Goal: Task Accomplishment & Management: Use online tool/utility

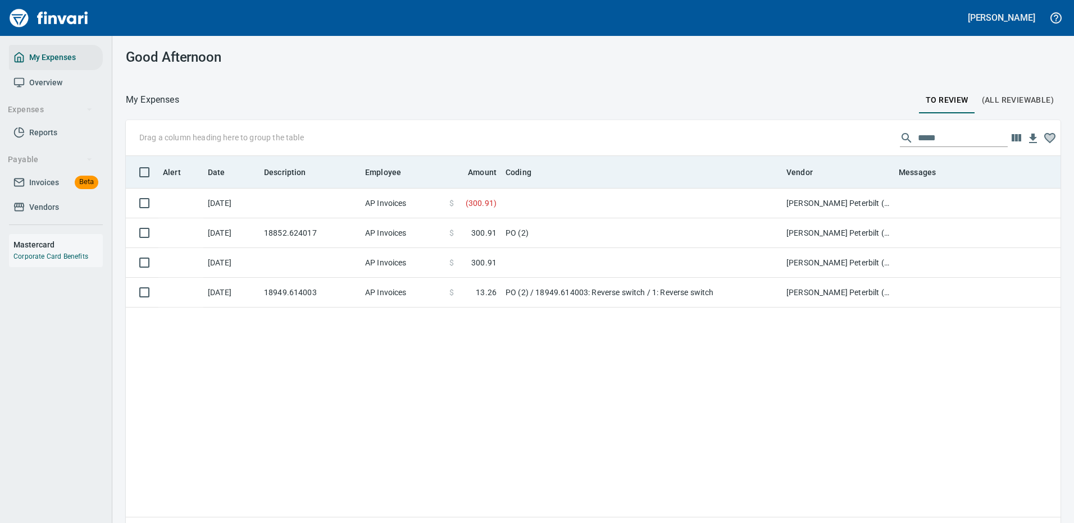
scroll to position [383, 918]
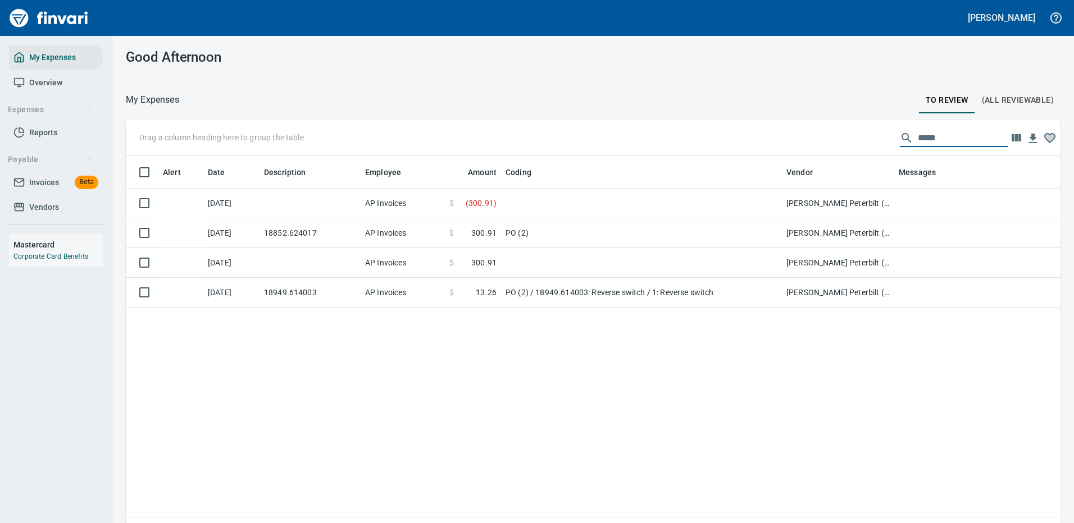
drag, startPoint x: 933, startPoint y: 136, endPoint x: 833, endPoint y: 138, distance: 100.0
click at [836, 138] on div "Drag a column heading here to group the table *****" at bounding box center [593, 138] width 935 height 36
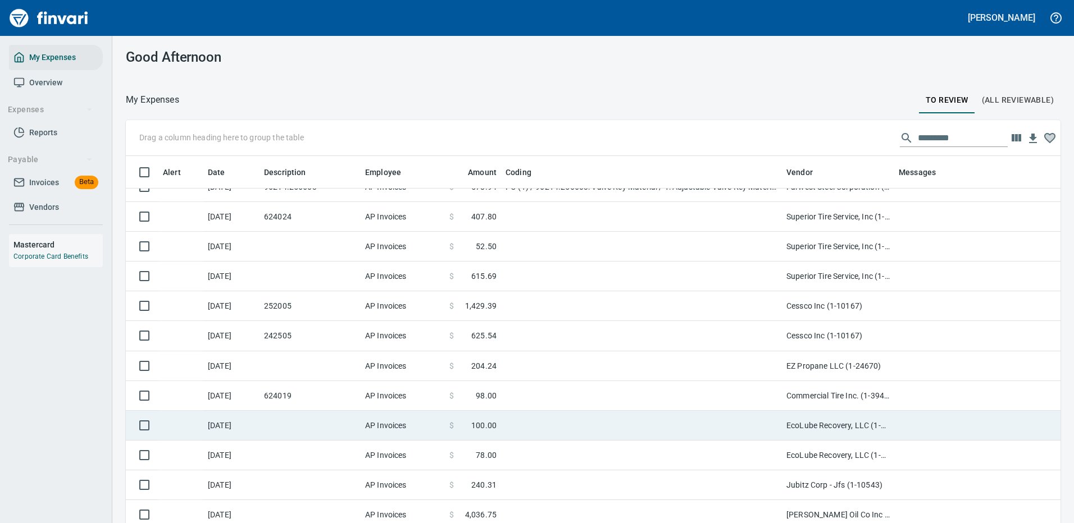
scroll to position [281, 0]
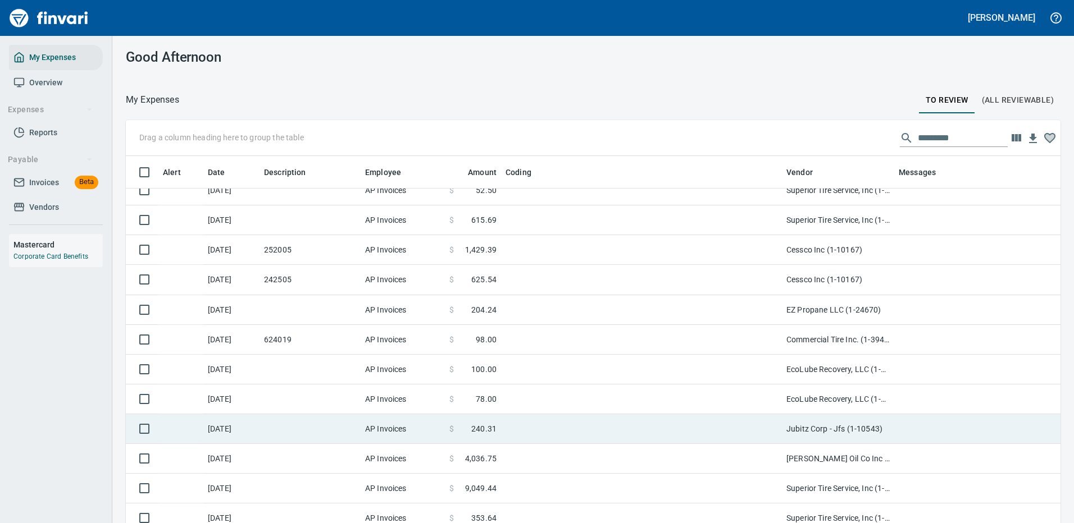
click at [700, 426] on td at bounding box center [641, 429] width 281 height 30
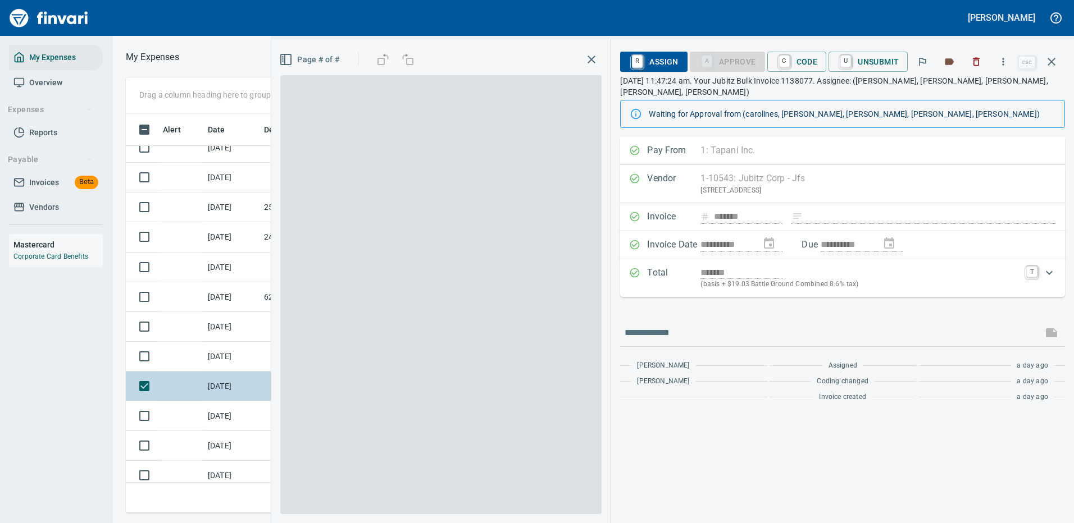
scroll to position [383, 637]
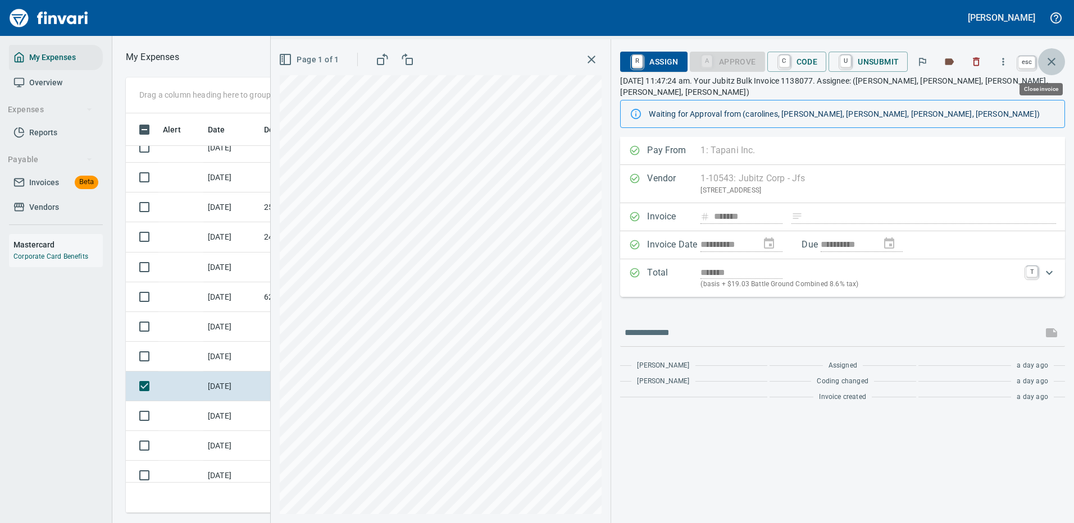
click at [1049, 60] on icon "button" at bounding box center [1051, 62] width 8 height 8
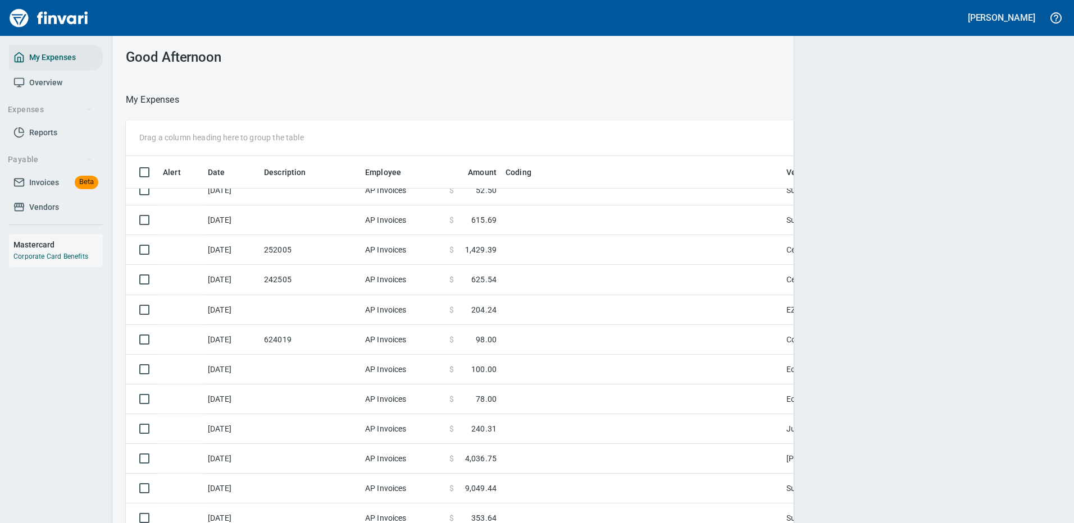
scroll to position [383, 909]
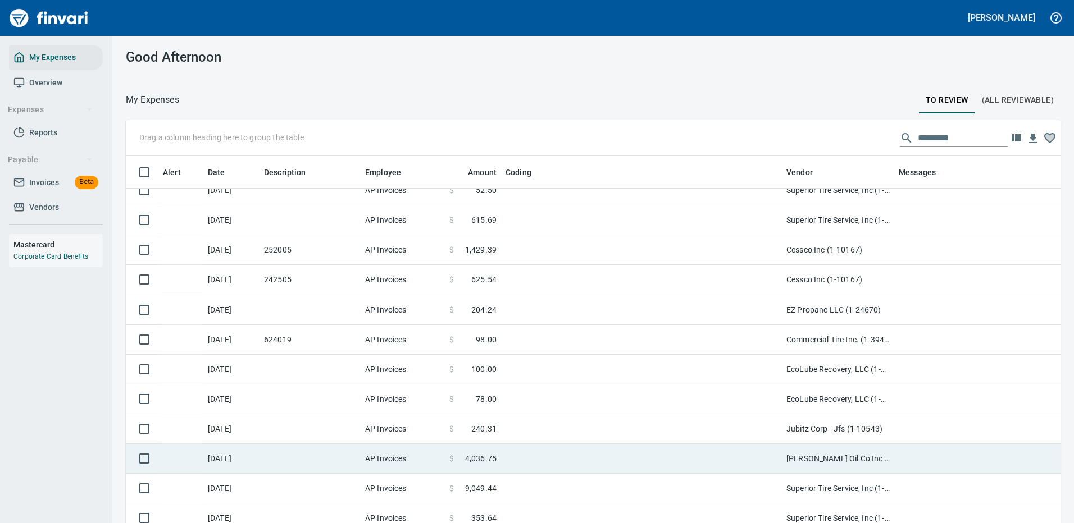
click at [704, 455] on td at bounding box center [641, 459] width 281 height 30
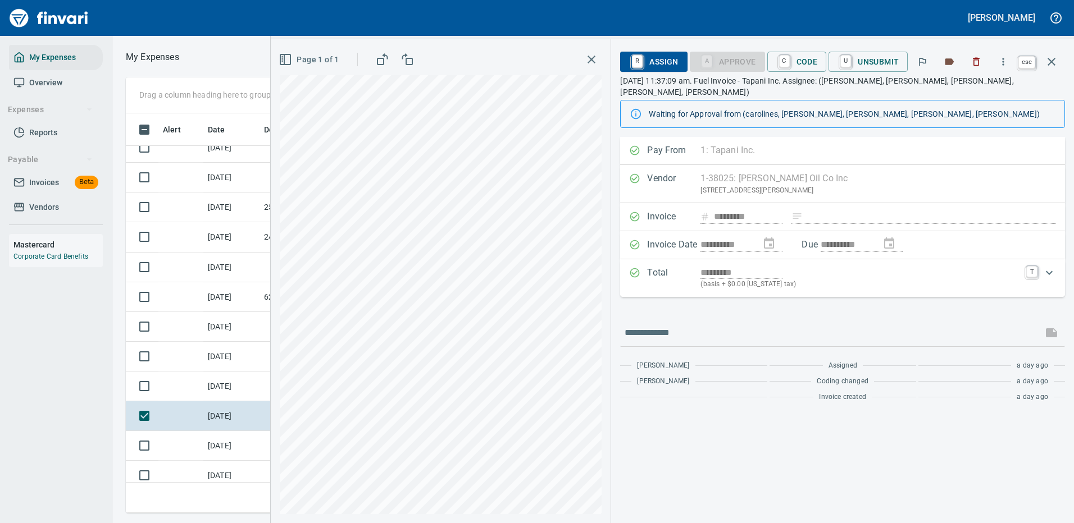
scroll to position [383, 637]
click at [1051, 59] on icon "button" at bounding box center [1051, 61] width 13 height 13
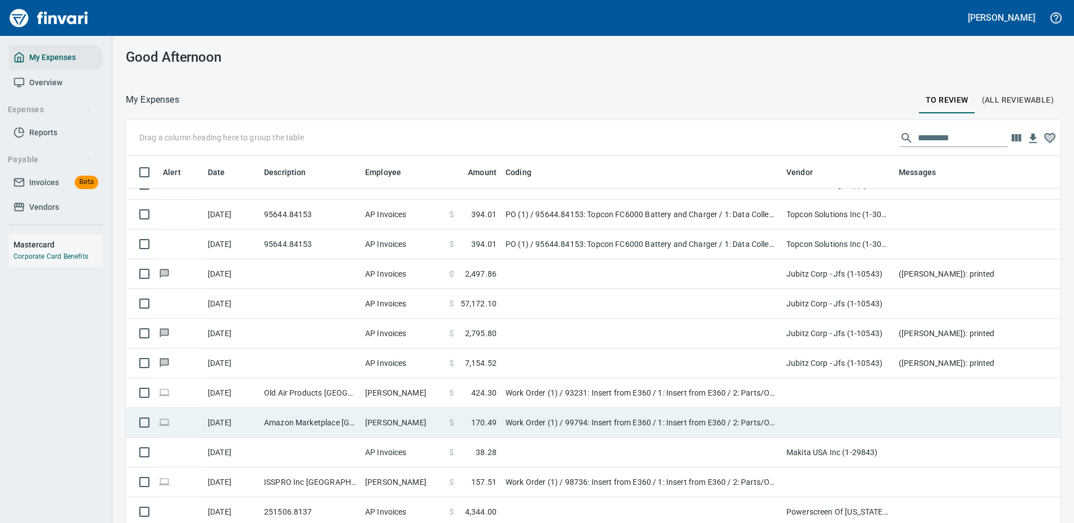
scroll to position [730, 0]
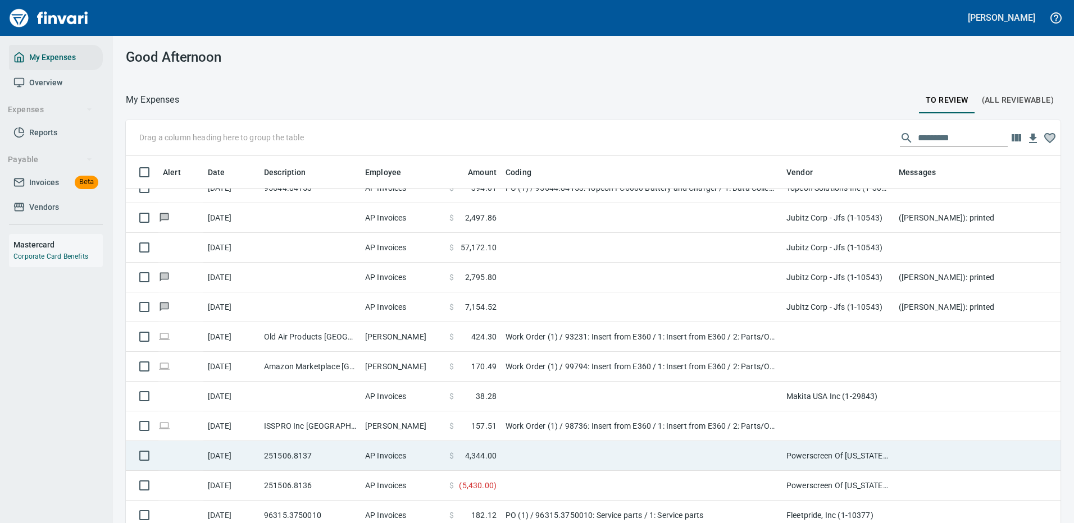
click at [585, 445] on td at bounding box center [641, 456] width 281 height 30
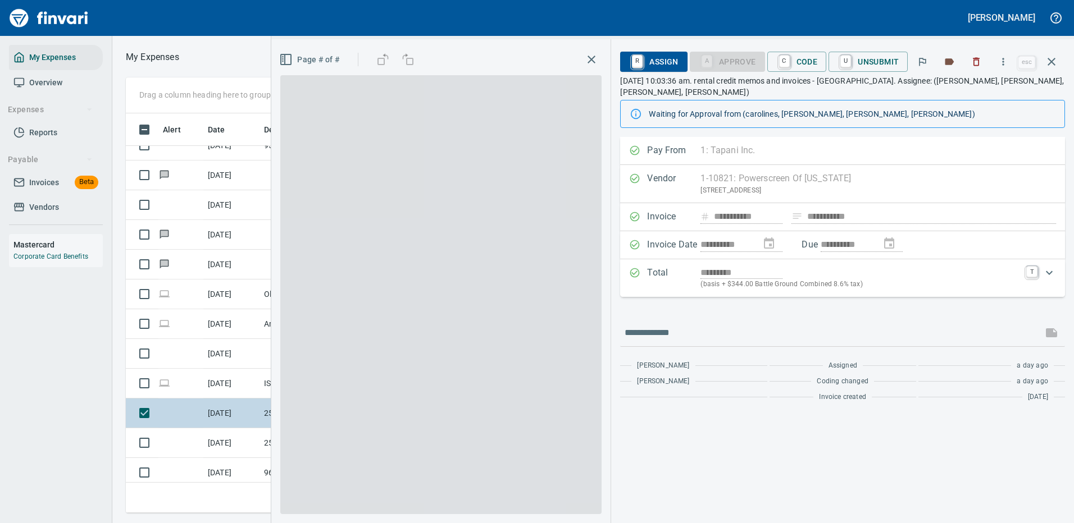
scroll to position [383, 637]
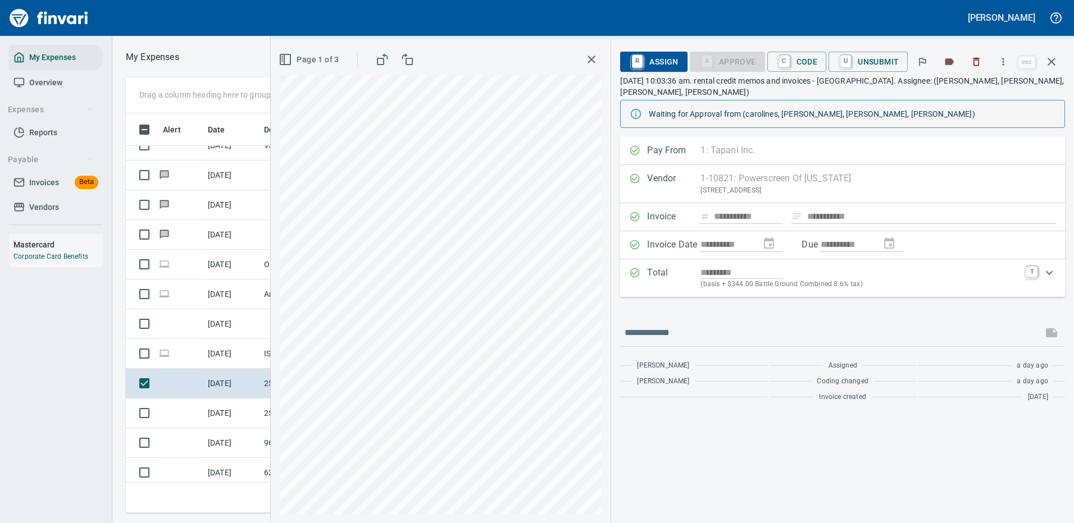
click at [662, 54] on span "R Assign" at bounding box center [653, 61] width 49 height 19
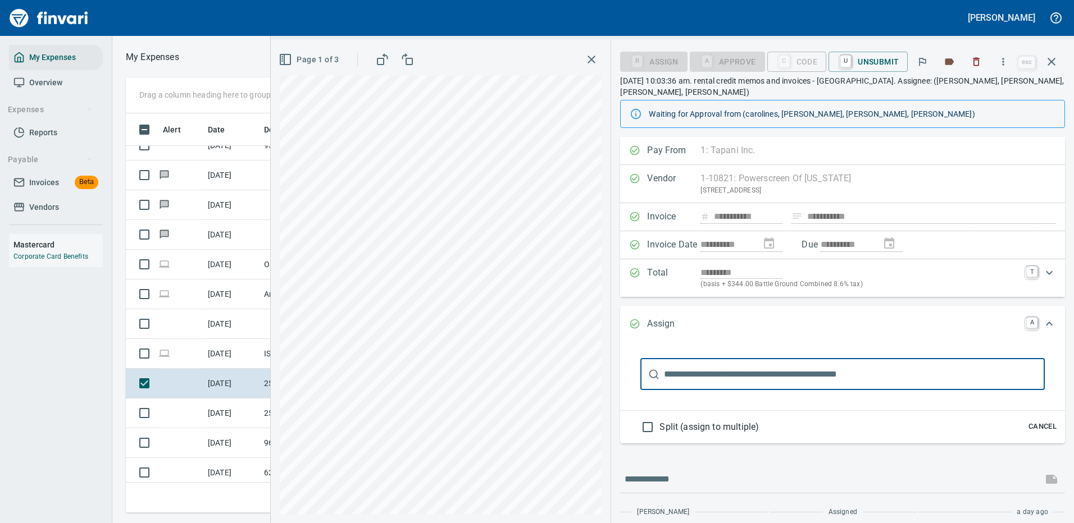
click at [686, 361] on input "text" at bounding box center [854, 374] width 381 height 31
type input "*"
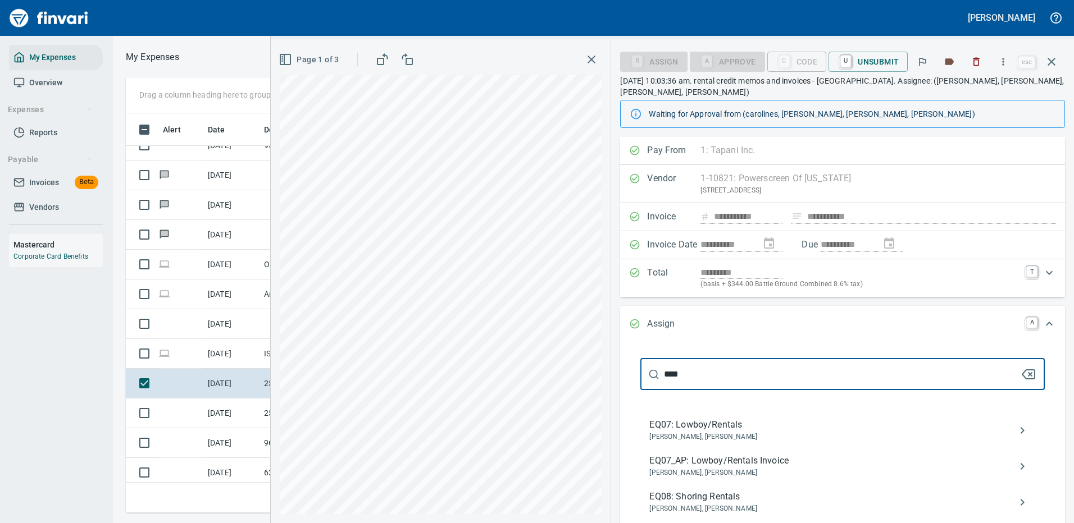
type input "****"
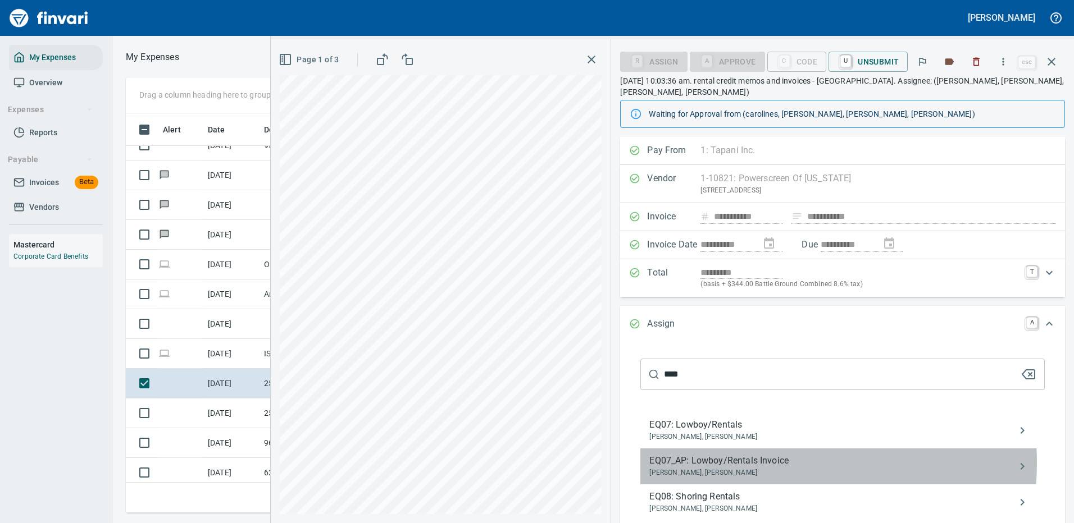
click at [740, 454] on span "EQ07_AP: Lowboy/Rentals Invoice" at bounding box center [833, 460] width 368 height 13
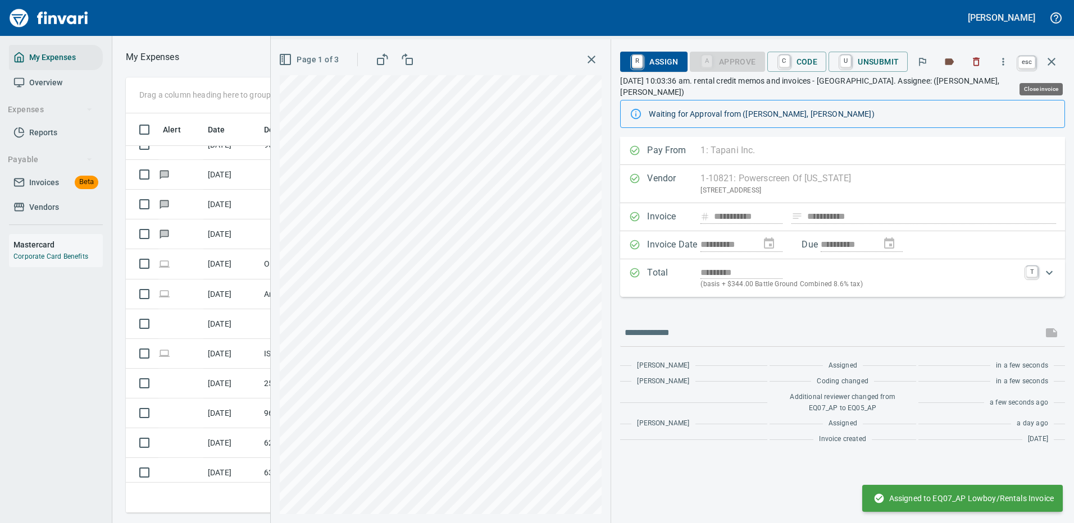
click at [1049, 58] on icon "button" at bounding box center [1051, 61] width 13 height 13
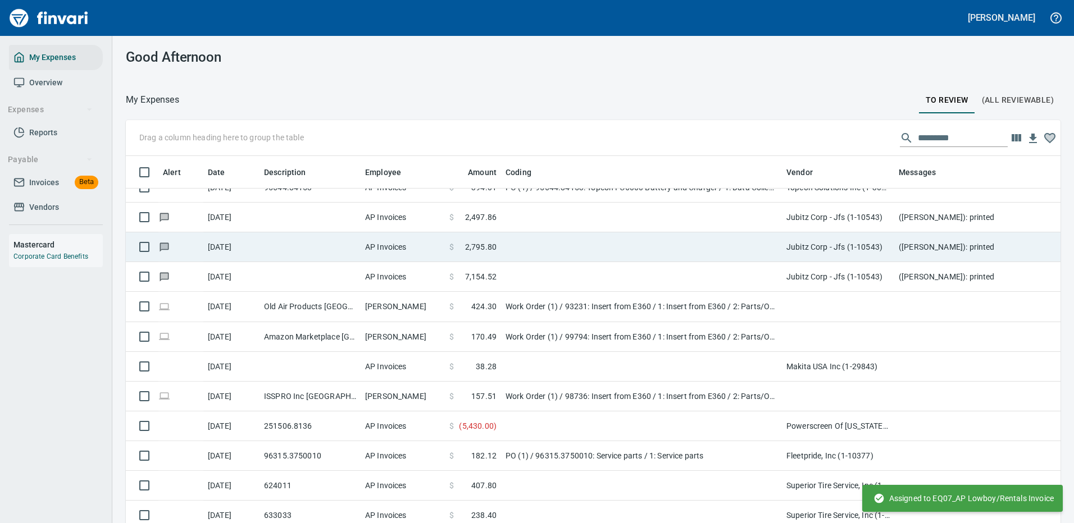
scroll to position [383, 909]
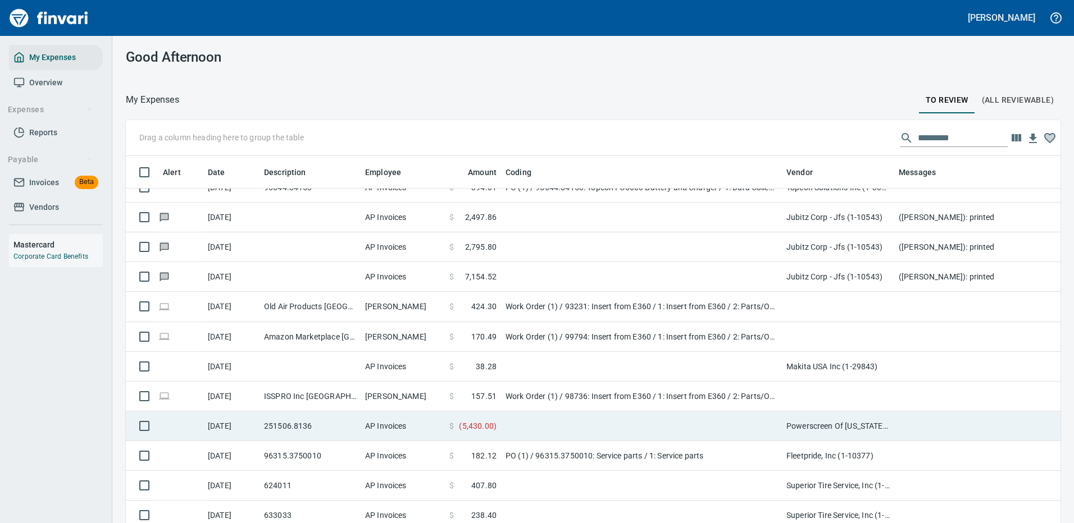
click at [561, 426] on td at bounding box center [641, 427] width 281 height 30
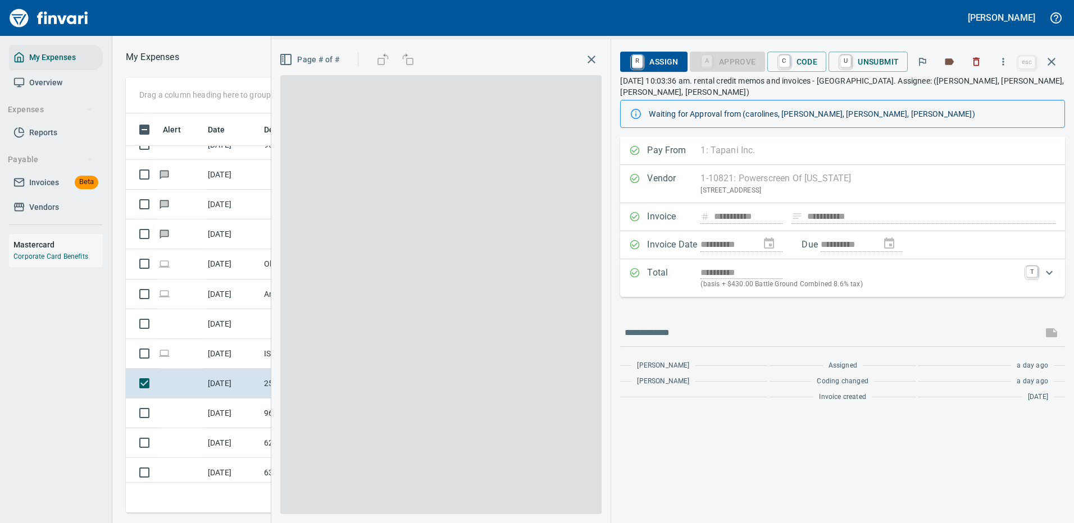
scroll to position [383, 637]
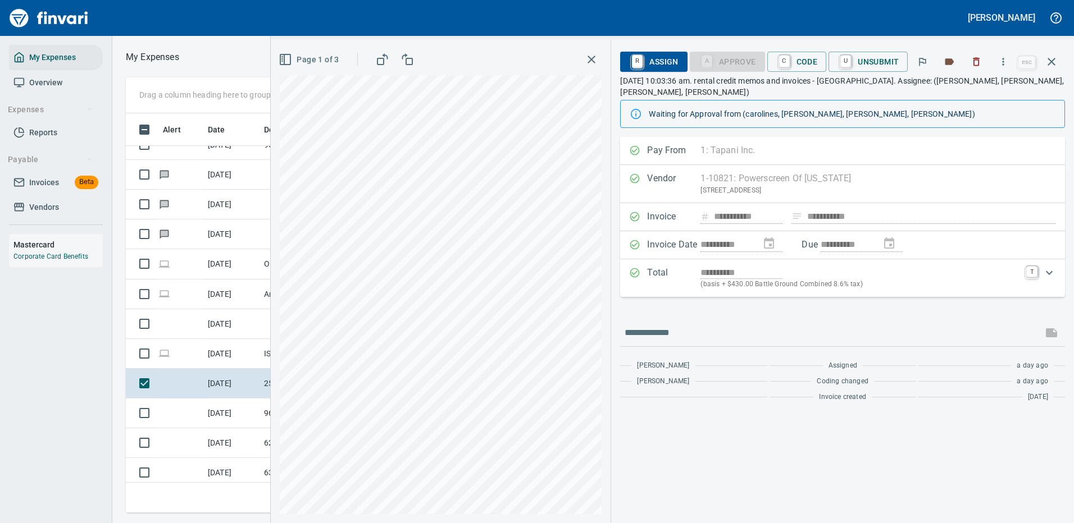
click at [655, 57] on span "R Assign" at bounding box center [653, 61] width 49 height 19
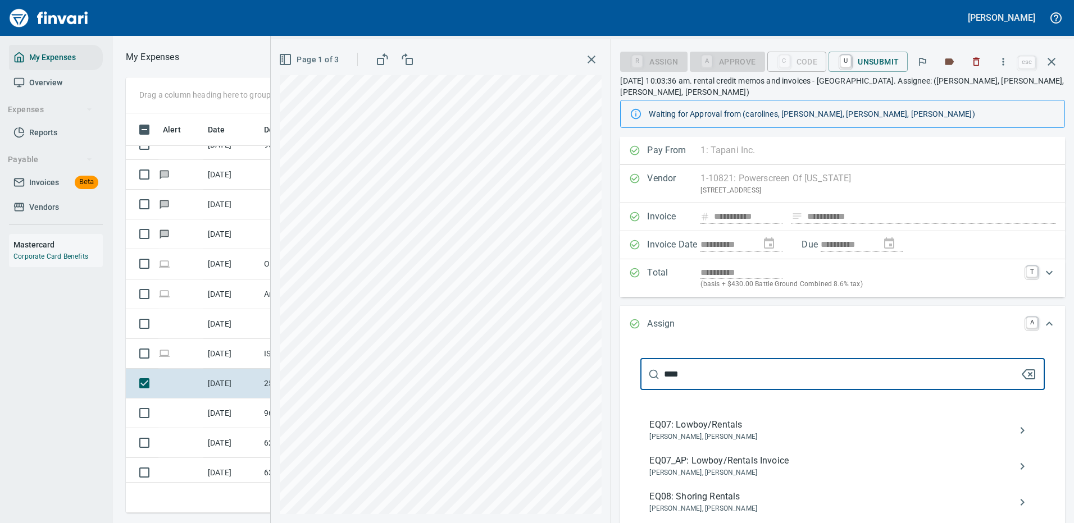
type input "****"
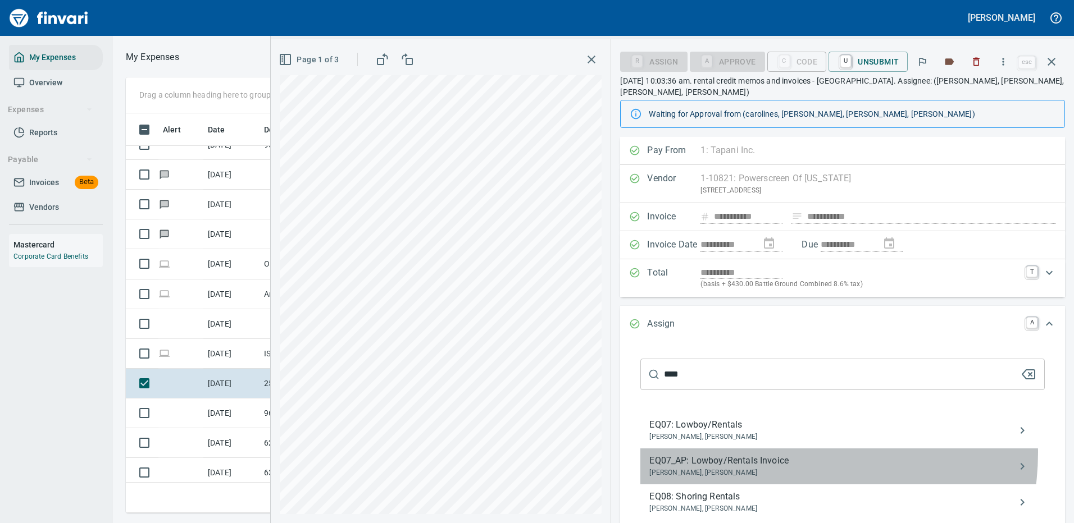
click at [780, 449] on div "EQ07_AP: Lowboy/Rentals Invoice Joseph Luna, Neil Kaski" at bounding box center [842, 467] width 404 height 36
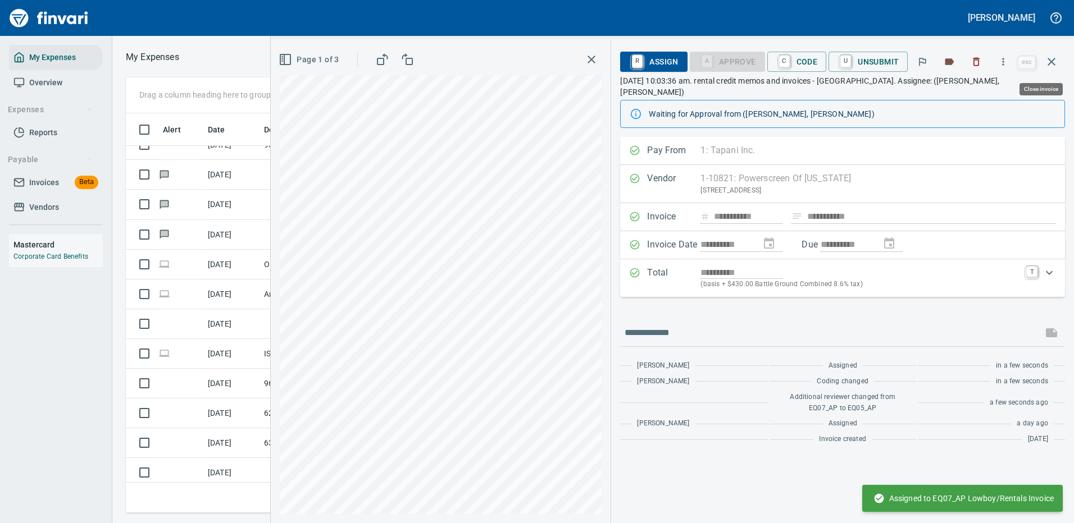
click at [1050, 61] on icon "button" at bounding box center [1051, 61] width 13 height 13
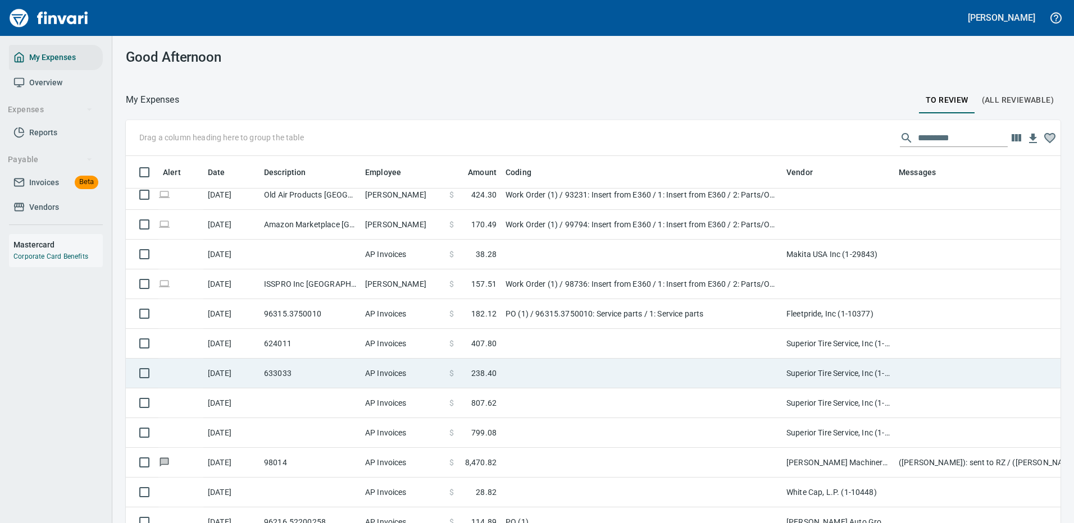
scroll to position [899, 0]
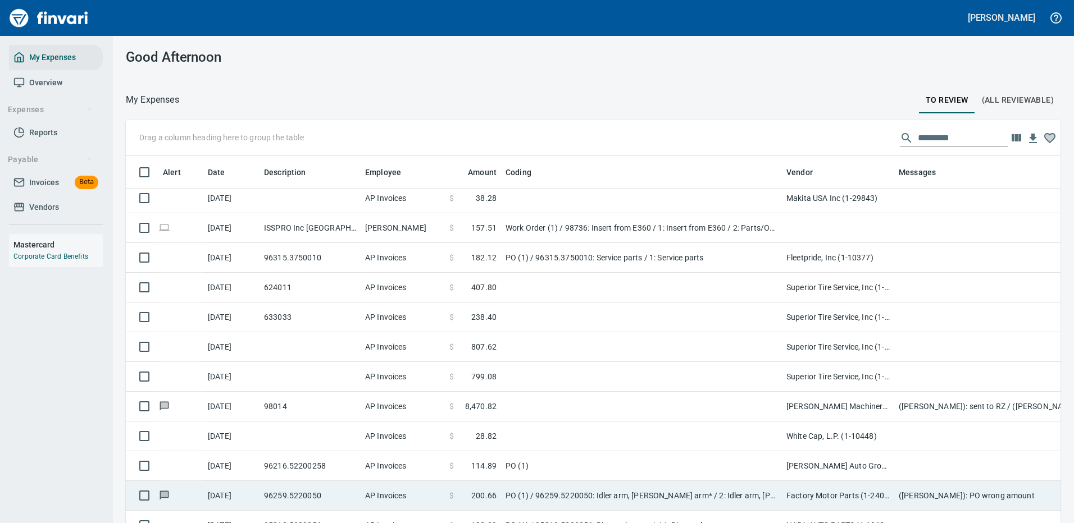
click at [527, 440] on td at bounding box center [641, 437] width 281 height 30
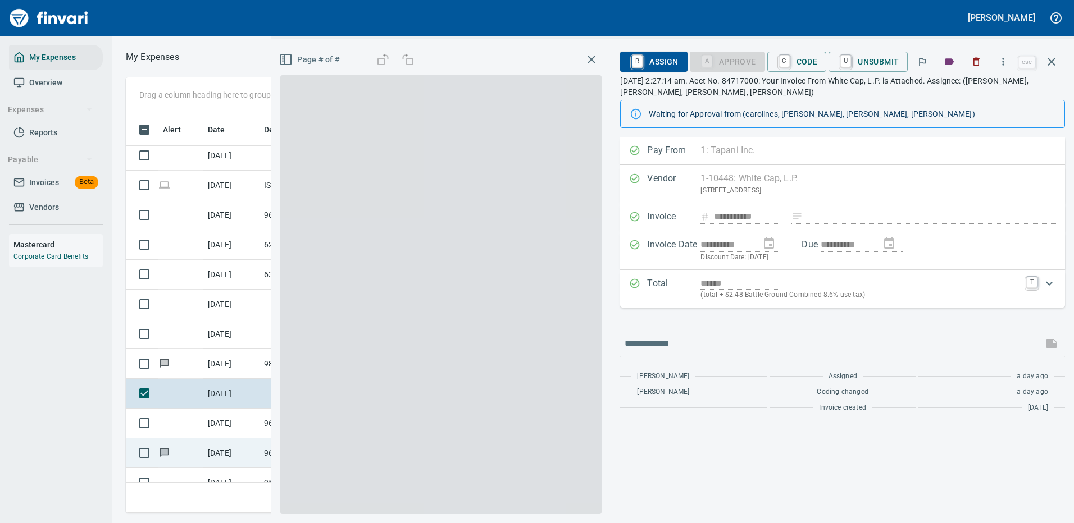
scroll to position [383, 637]
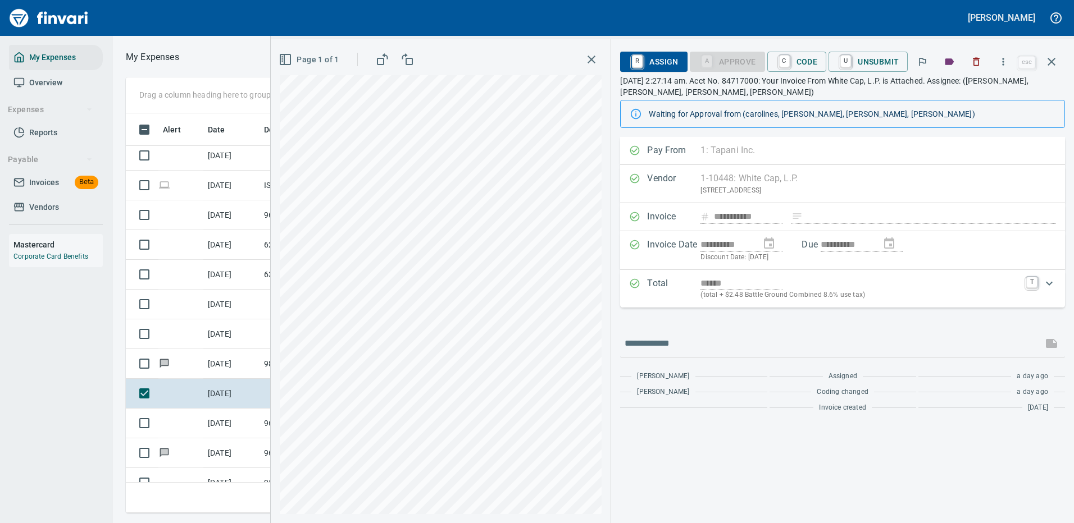
click at [655, 57] on span "R Assign" at bounding box center [653, 61] width 49 height 19
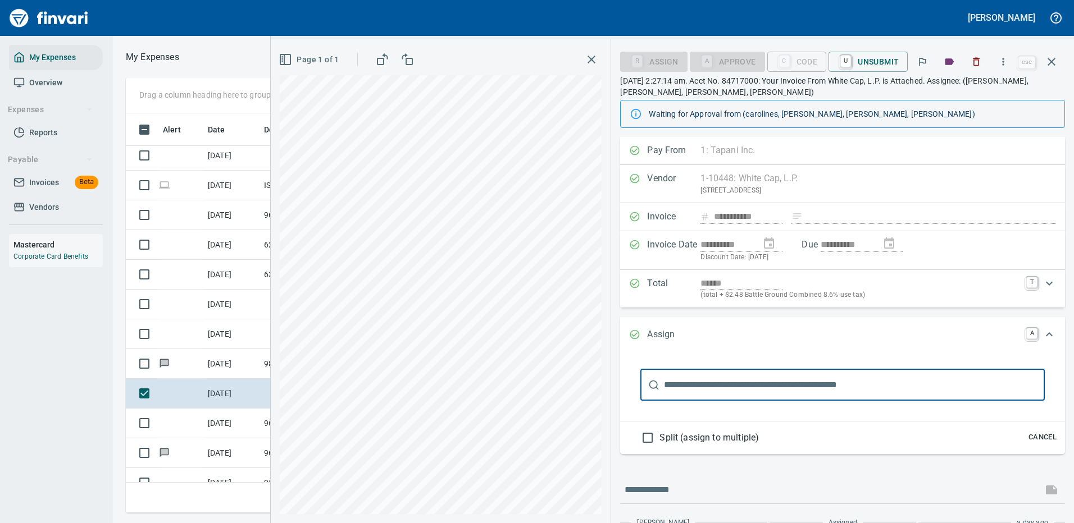
click at [692, 385] on input "text" at bounding box center [854, 385] width 381 height 31
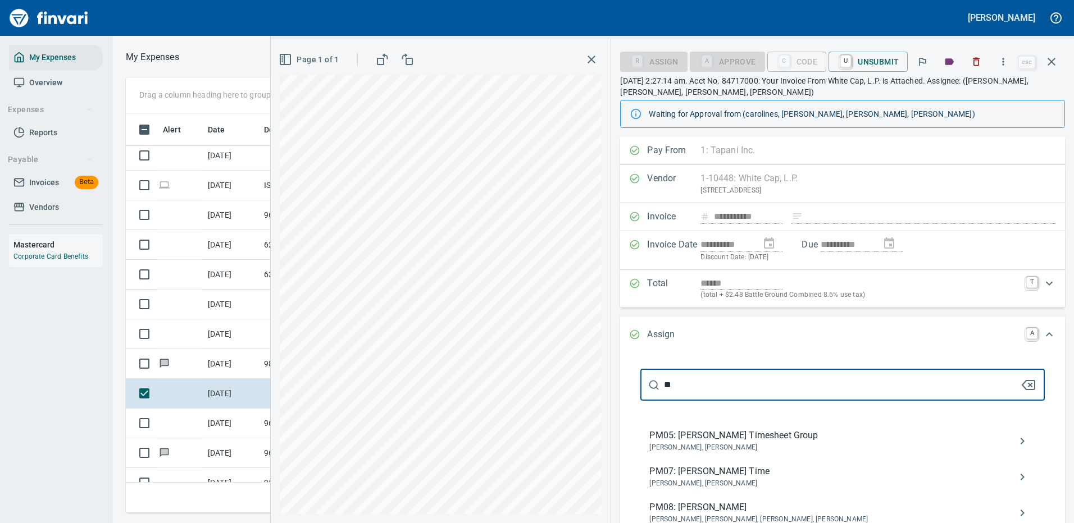
type input "*"
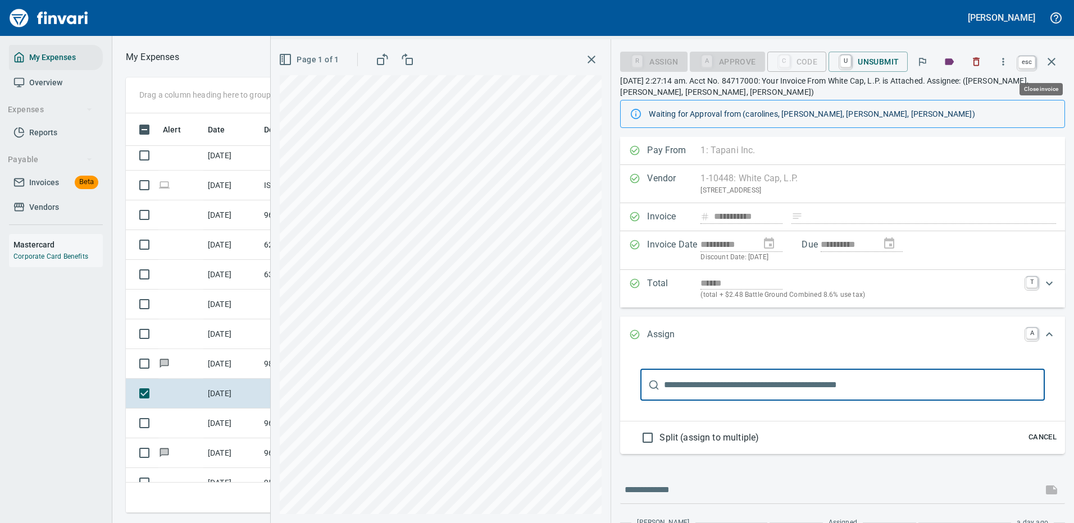
click at [1049, 58] on icon "button" at bounding box center [1051, 61] width 13 height 13
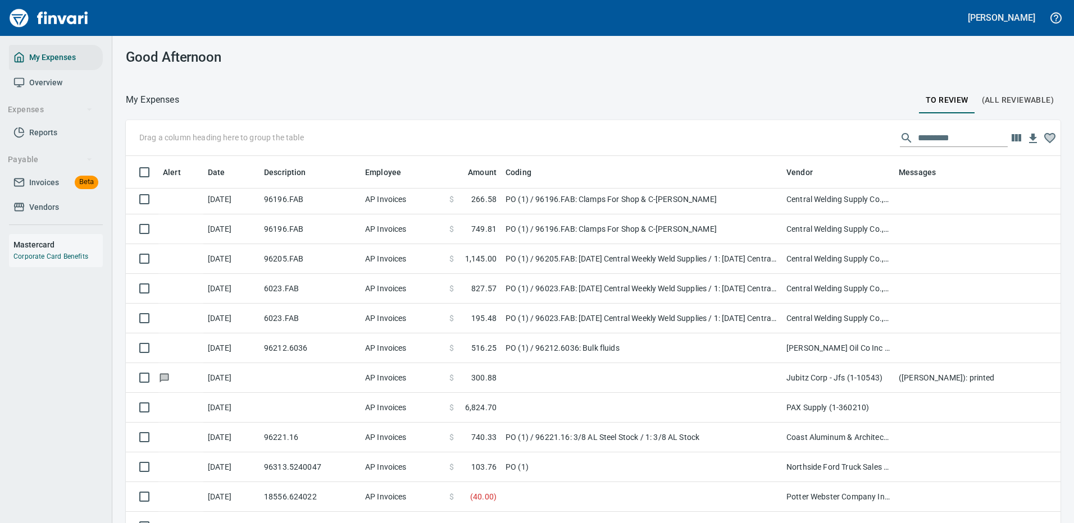
scroll to position [1966, 0]
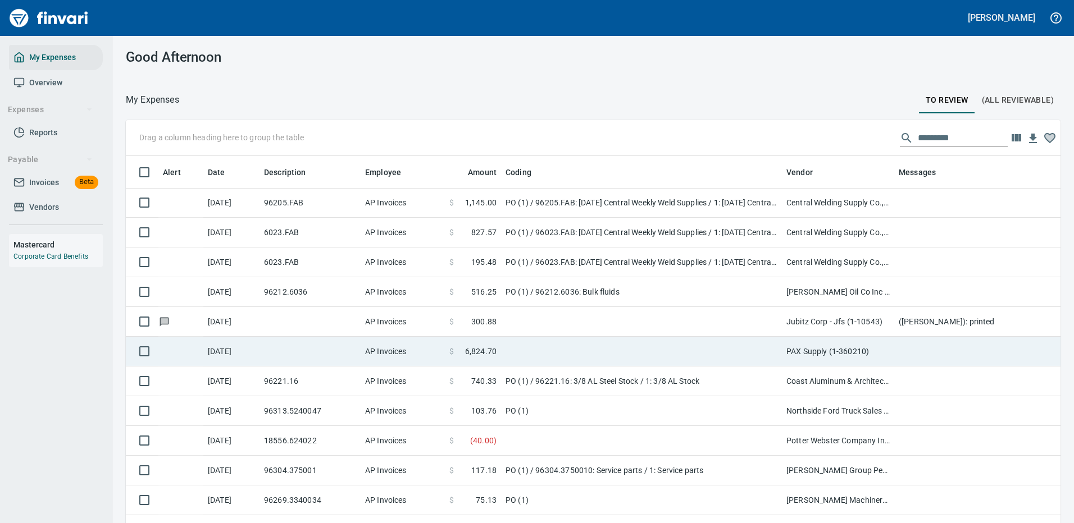
click at [603, 349] on td at bounding box center [641, 352] width 281 height 30
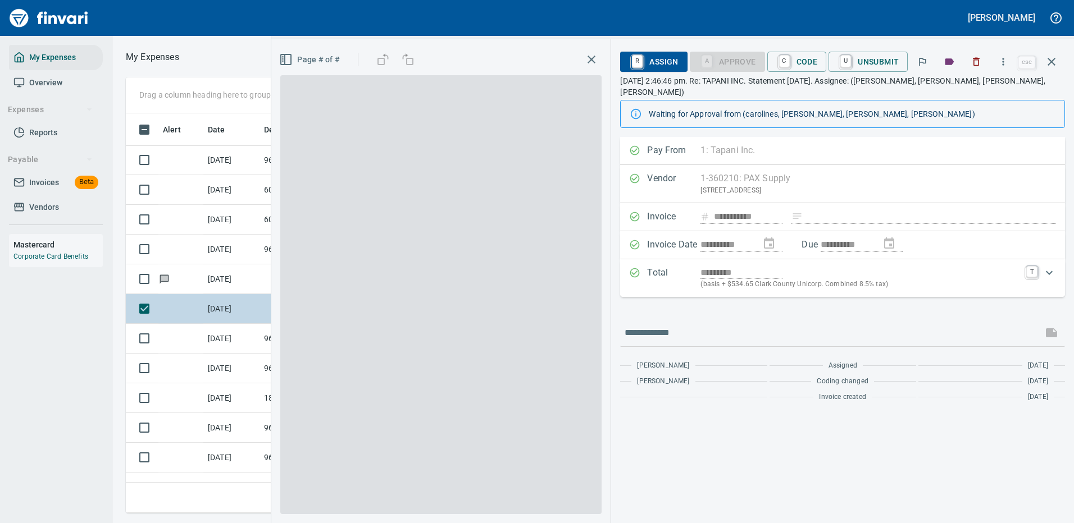
scroll to position [383, 637]
